Goal: Task Accomplishment & Management: Use online tool/utility

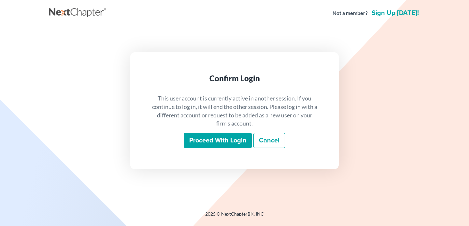
click at [198, 143] on input "Proceed with login" at bounding box center [218, 140] width 68 height 15
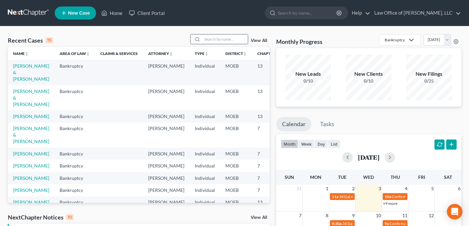
click at [210, 42] on input "search" at bounding box center [225, 39] width 46 height 9
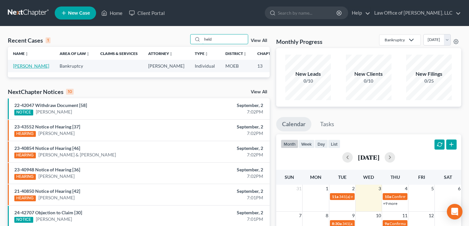
type input "held"
click at [17, 67] on link "[PERSON_NAME]" at bounding box center [31, 66] width 36 height 6
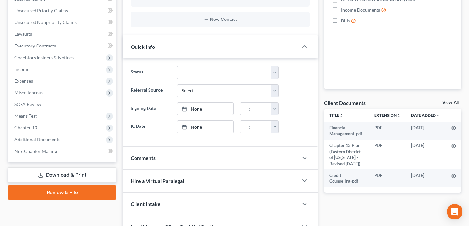
scroll to position [181, 0]
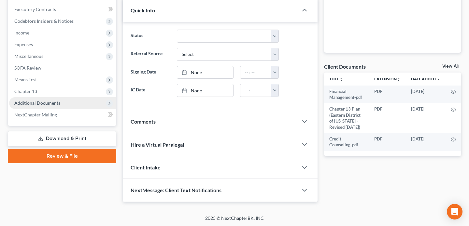
click at [49, 104] on span "Additional Documents" at bounding box center [37, 103] width 46 height 6
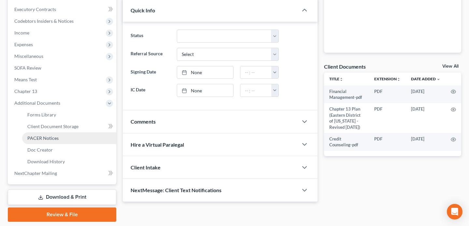
click at [60, 139] on link "PACER Notices" at bounding box center [69, 139] width 94 height 12
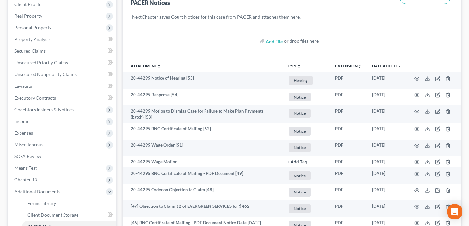
scroll to position [94, 0]
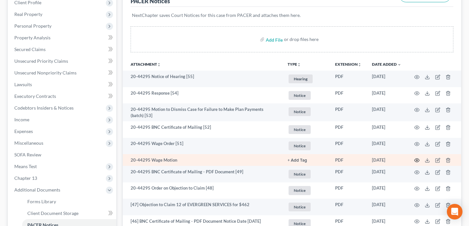
click at [415, 159] on icon "button" at bounding box center [416, 160] width 5 height 5
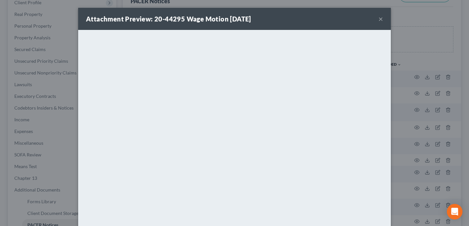
click at [379, 18] on button "×" at bounding box center [380, 19] width 5 height 8
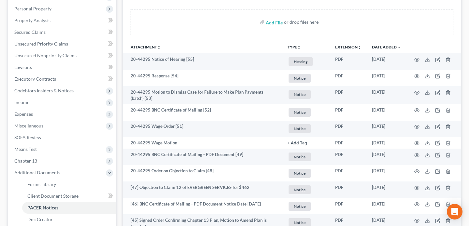
scroll to position [118, 0]
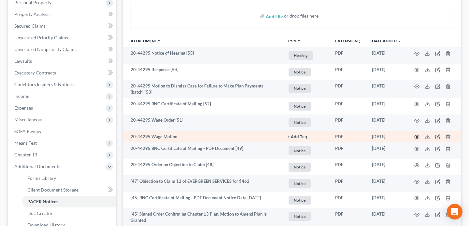
click at [419, 134] on icon "button" at bounding box center [416, 136] width 5 height 5
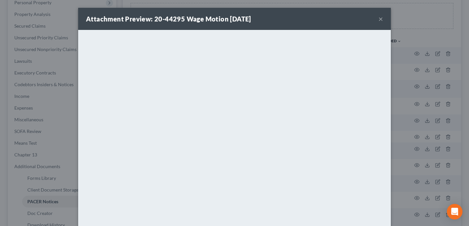
click at [380, 19] on button "×" at bounding box center [380, 19] width 5 height 8
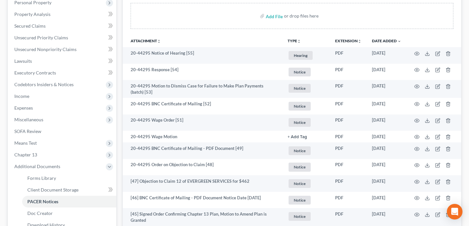
scroll to position [119, 0]
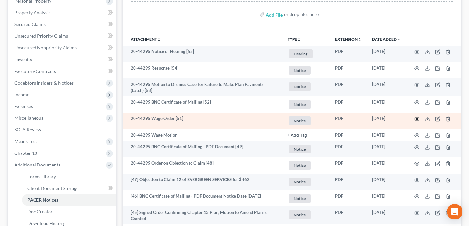
click at [417, 118] on icon "button" at bounding box center [416, 120] width 5 height 4
